Goal: Transaction & Acquisition: Purchase product/service

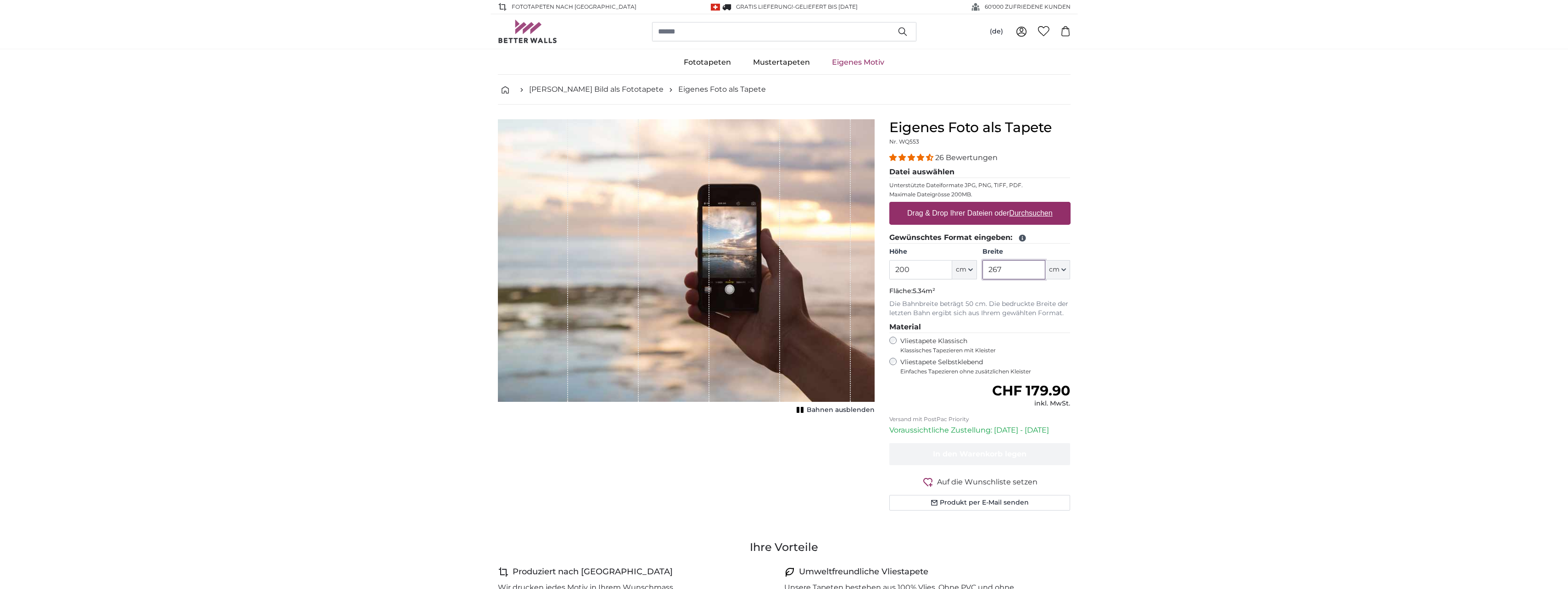
drag, startPoint x: 1021, startPoint y: 268, endPoint x: 976, endPoint y: 268, distance: 45.0
click at [976, 268] on div "Höhe 200 ft cm Centimeter (cm) Inches (inch) Feet (ft. in.) Breite 267 ft cm Ce…" at bounding box center [980, 263] width 181 height 32
drag, startPoint x: 1017, startPoint y: 271, endPoint x: 989, endPoint y: 273, distance: 28.1
click at [989, 273] on input "600" at bounding box center [1013, 270] width 63 height 20
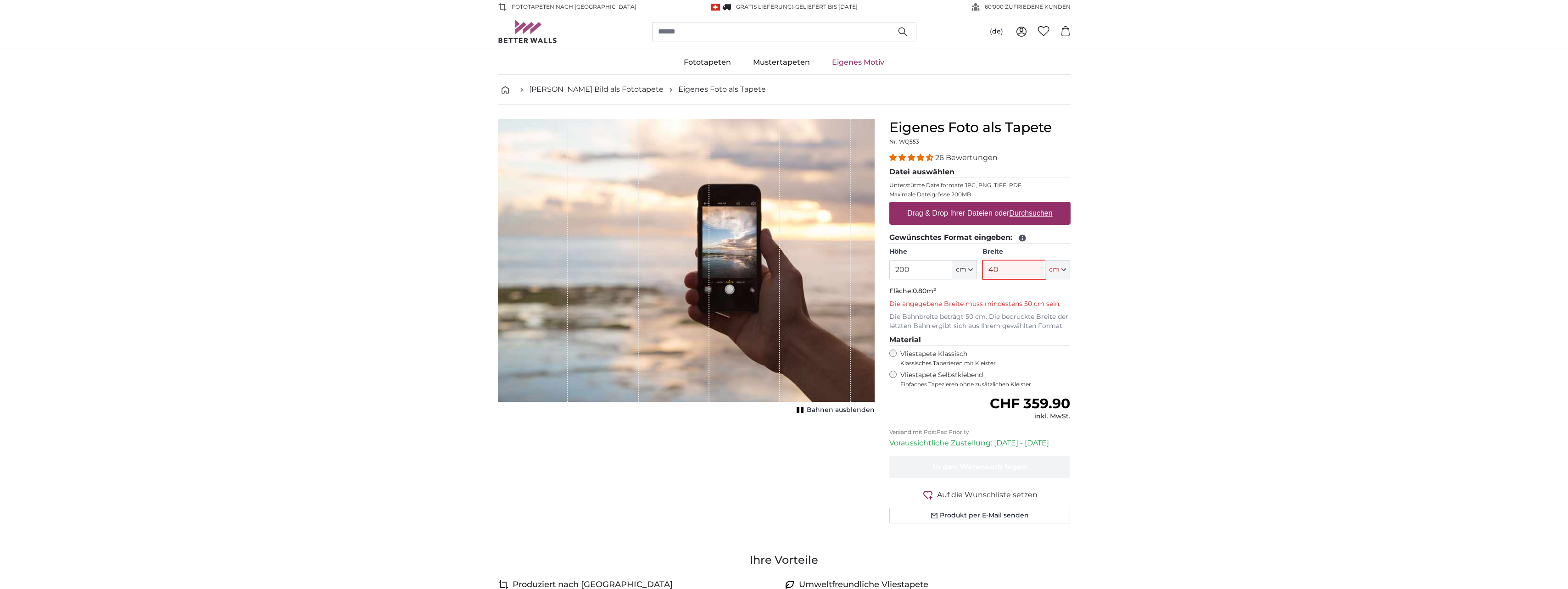
type input "4"
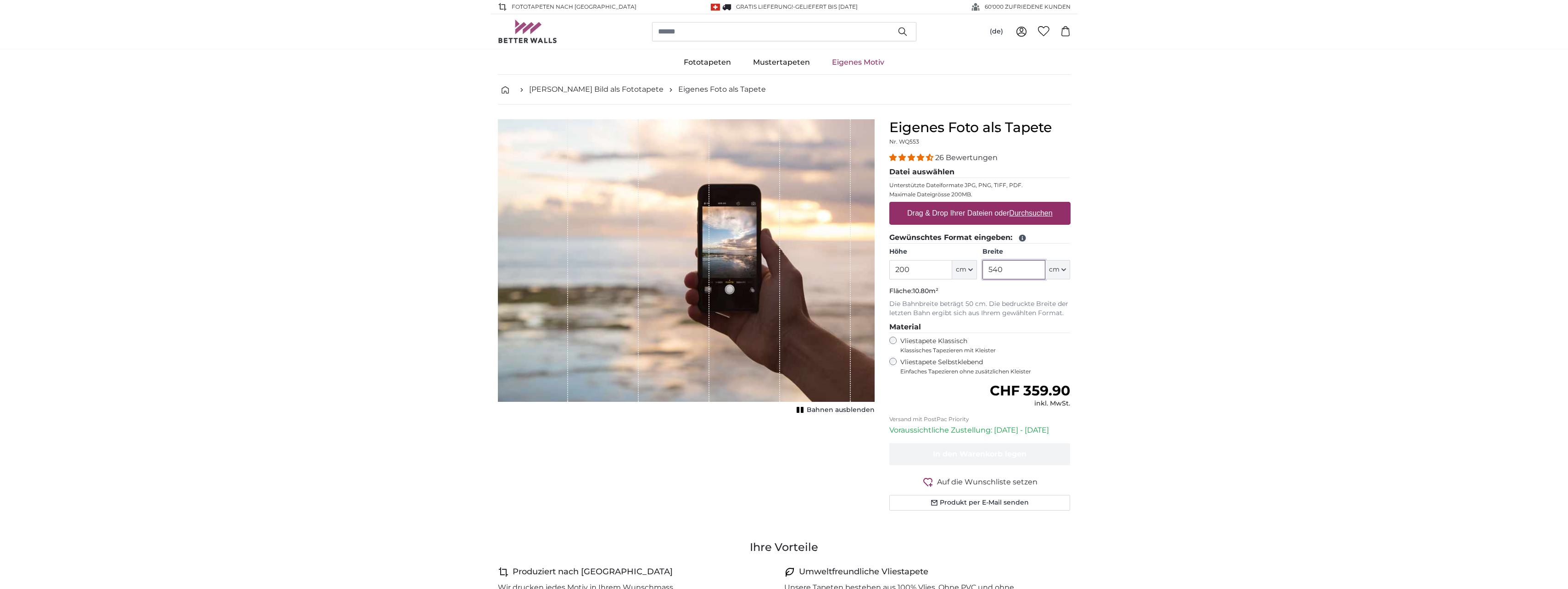
type input "540"
click at [827, 411] on span "Bahnen ausblenden" at bounding box center [840, 411] width 68 height 9
click at [824, 411] on span "Bahnen einblenden" at bounding box center [841, 411] width 68 height 9
click at [1011, 271] on input "540" at bounding box center [1013, 270] width 63 height 20
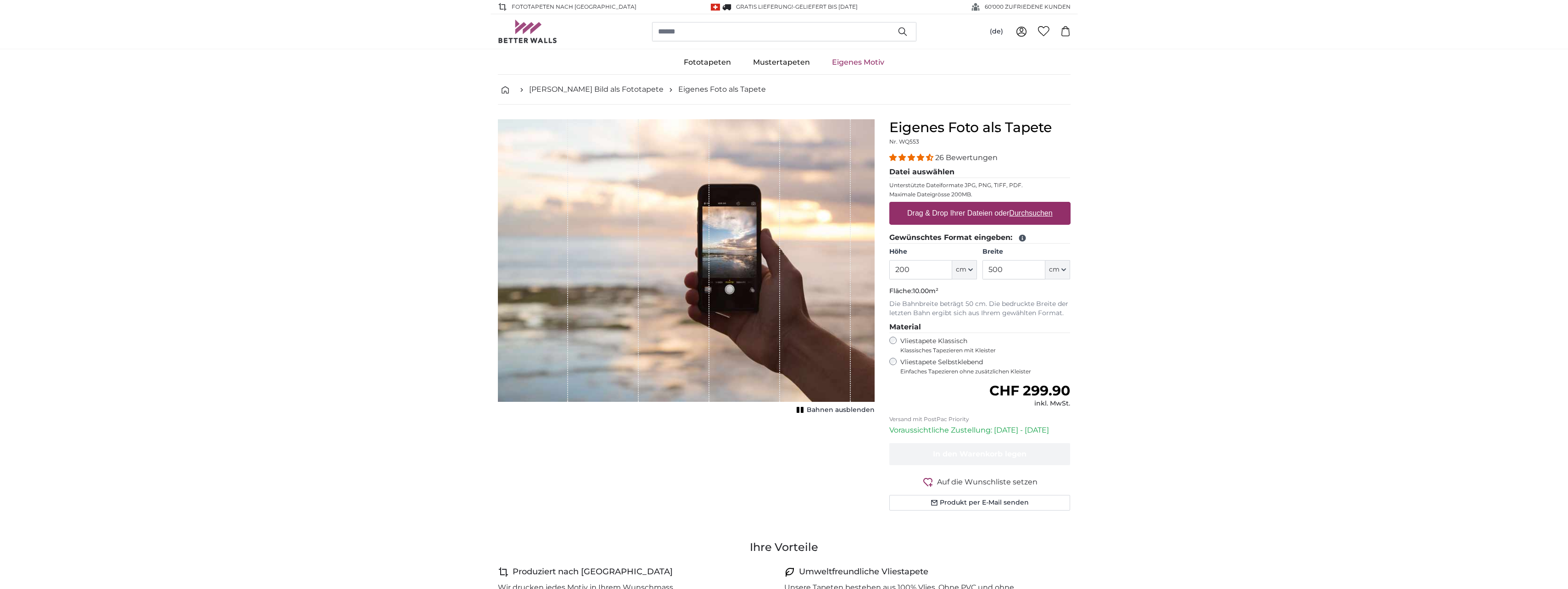
click at [816, 407] on span "Bahnen ausblenden" at bounding box center [840, 411] width 68 height 9
click at [816, 407] on span "Bahnen einblenden" at bounding box center [841, 411] width 68 height 9
drag, startPoint x: 1028, startPoint y: 271, endPoint x: 989, endPoint y: 264, distance: 39.6
click at [989, 264] on input "500" at bounding box center [1013, 270] width 63 height 20
type input "600"
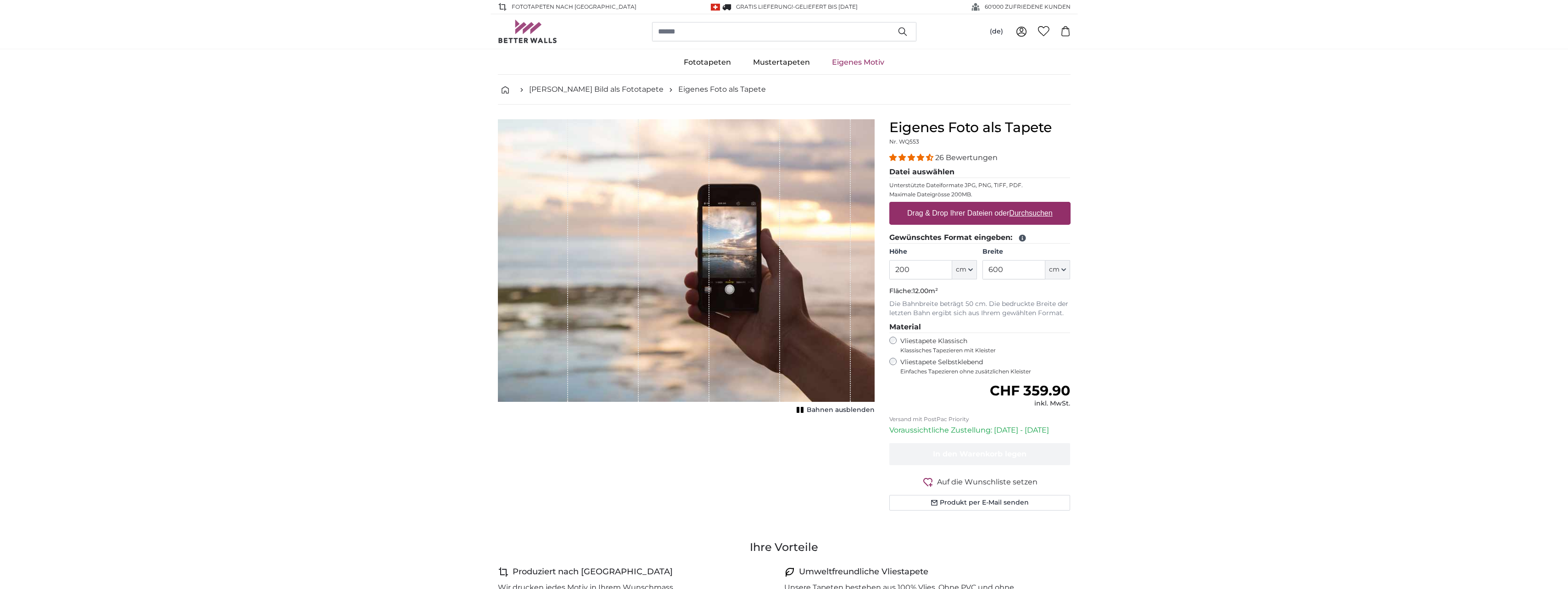
click at [827, 411] on span "Bahnen ausblenden" at bounding box center [840, 411] width 68 height 9
click at [827, 411] on span "Bahnen einblenden" at bounding box center [841, 411] width 68 height 9
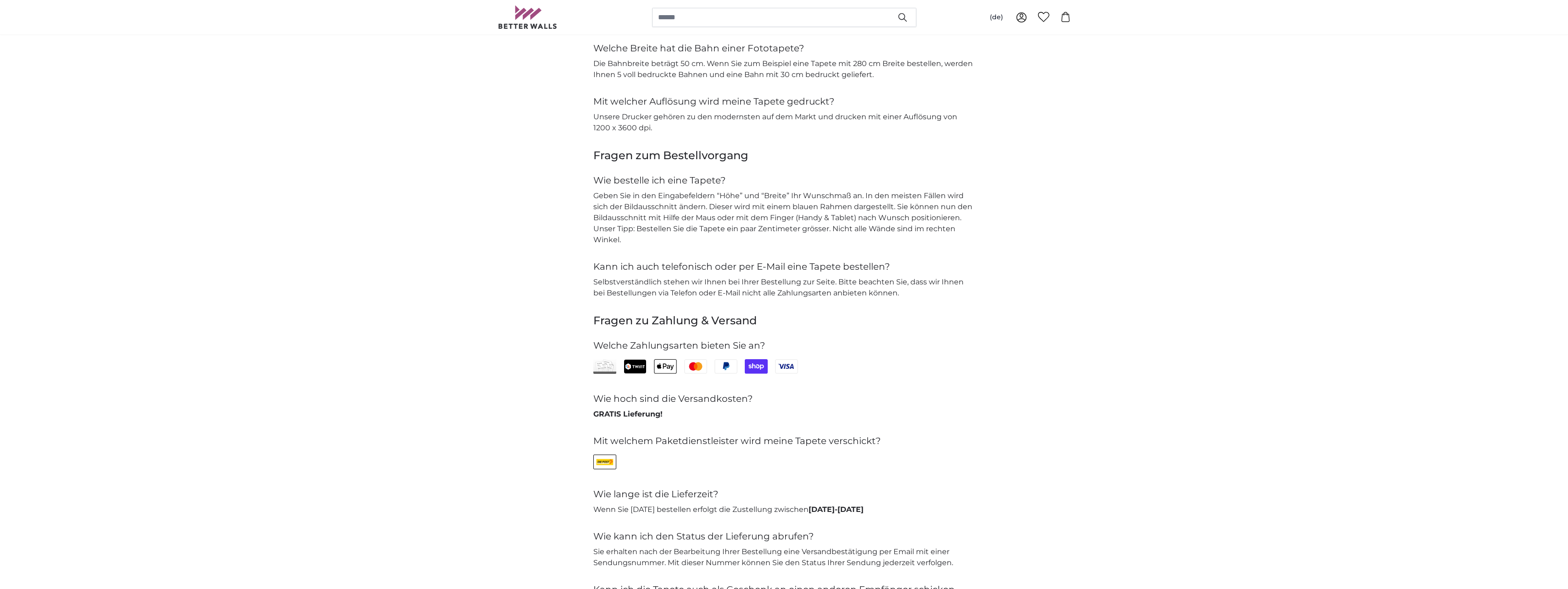
scroll to position [1697, 0]
